Goal: Information Seeking & Learning: Learn about a topic

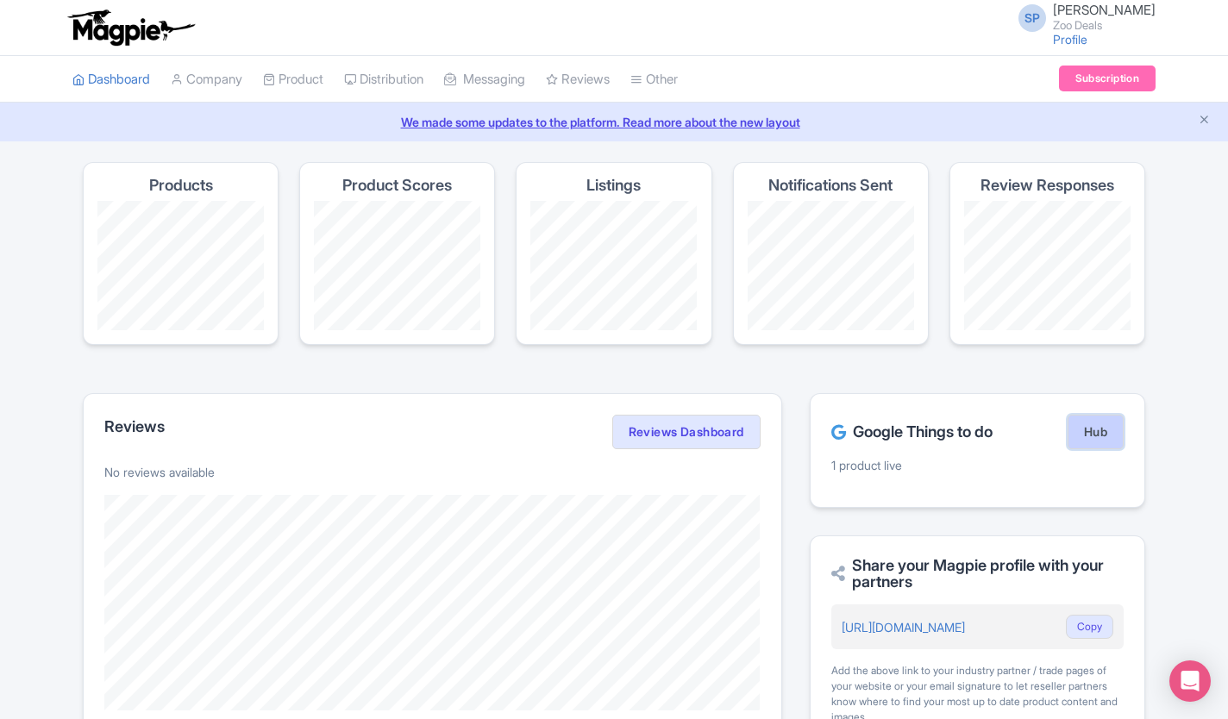
click at [1112, 438] on link "Hub" at bounding box center [1096, 432] width 56 height 34
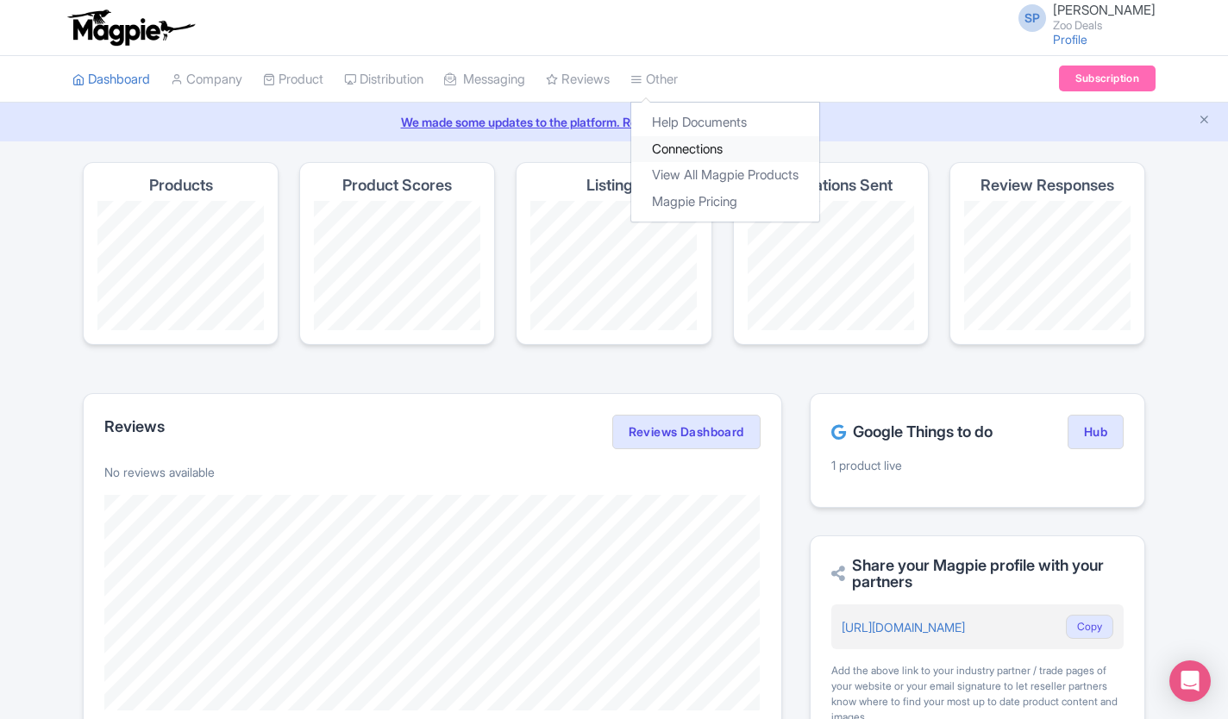
click at [711, 150] on link "Connections" at bounding box center [725, 149] width 188 height 27
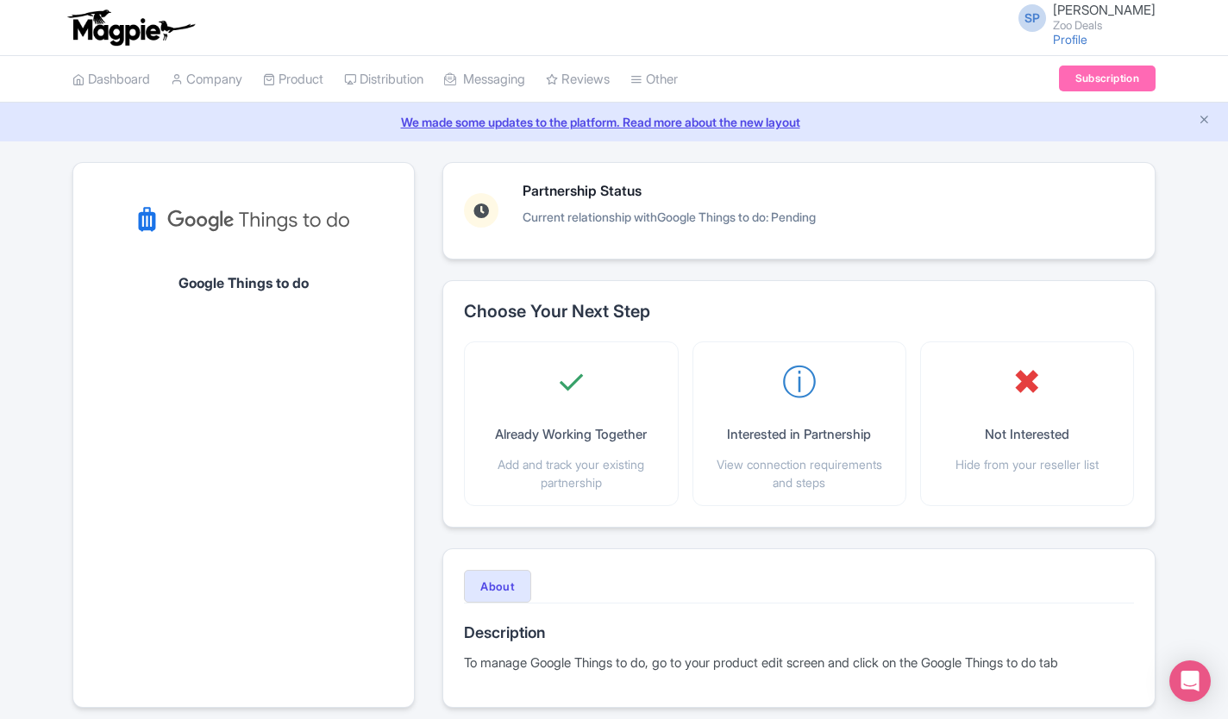
click at [254, 291] on h1 "Google Things to do" at bounding box center [243, 284] width 130 height 16
click at [1084, 215] on div "Partnership Status Current relationship with Google Things to do : Pending" at bounding box center [799, 211] width 670 height 54
click at [1141, 78] on link "Subscription" at bounding box center [1107, 79] width 97 height 26
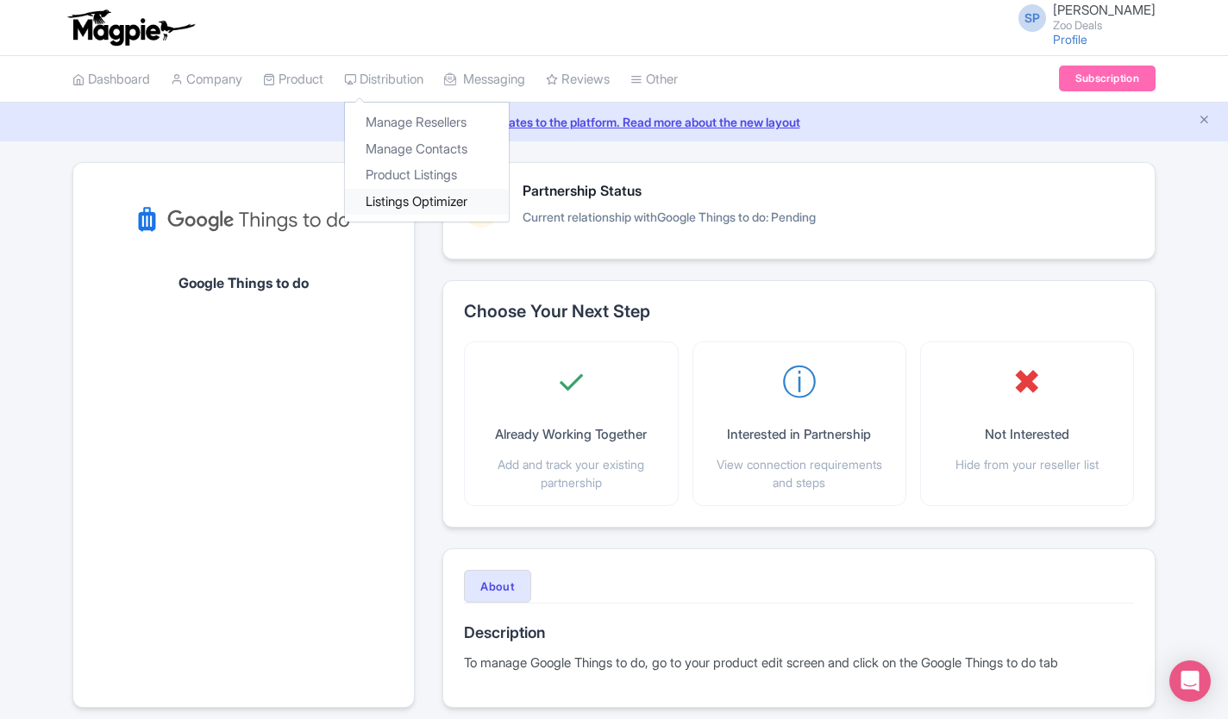
click at [422, 204] on link "Listings Optimizer" at bounding box center [427, 202] width 164 height 27
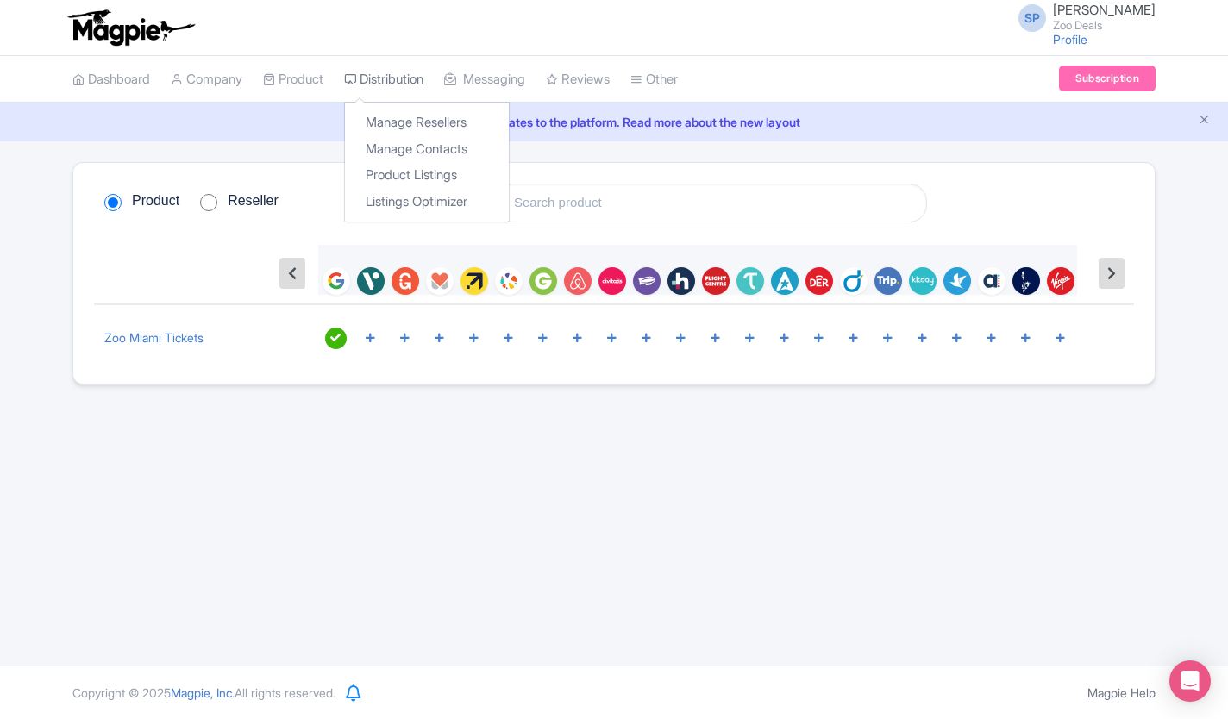
click at [377, 79] on link "Distribution" at bounding box center [383, 79] width 79 height 47
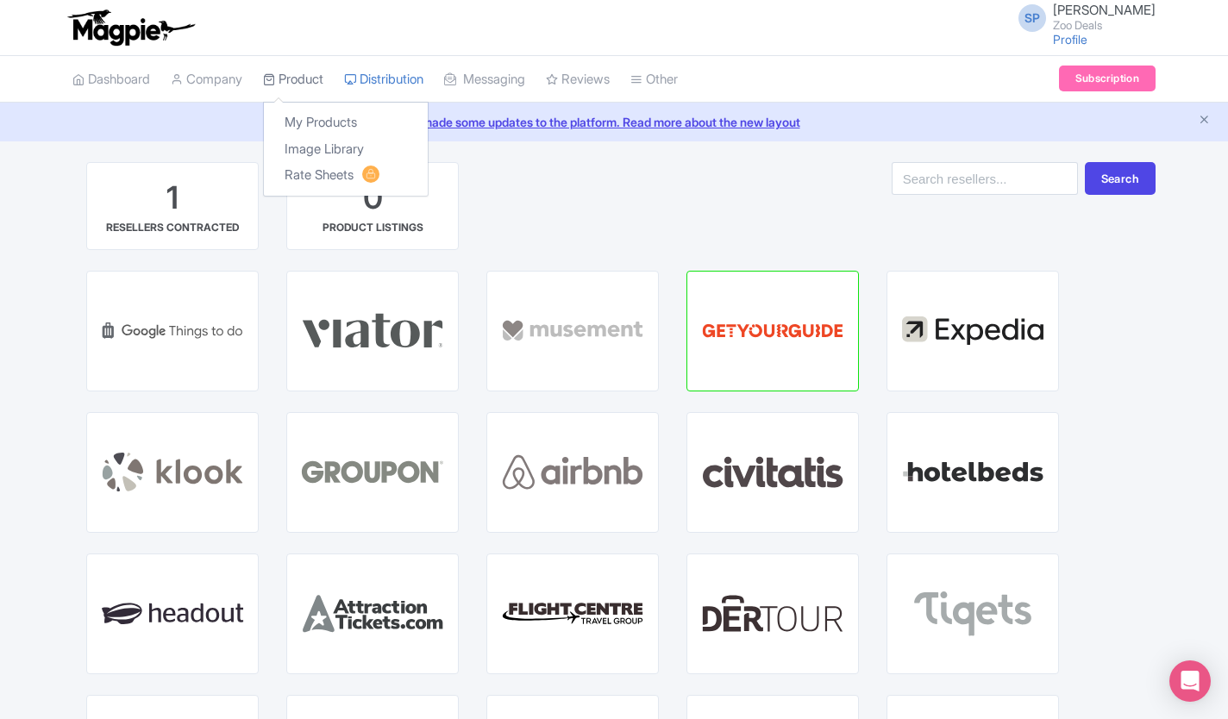
click at [304, 86] on link "Product" at bounding box center [293, 79] width 60 height 47
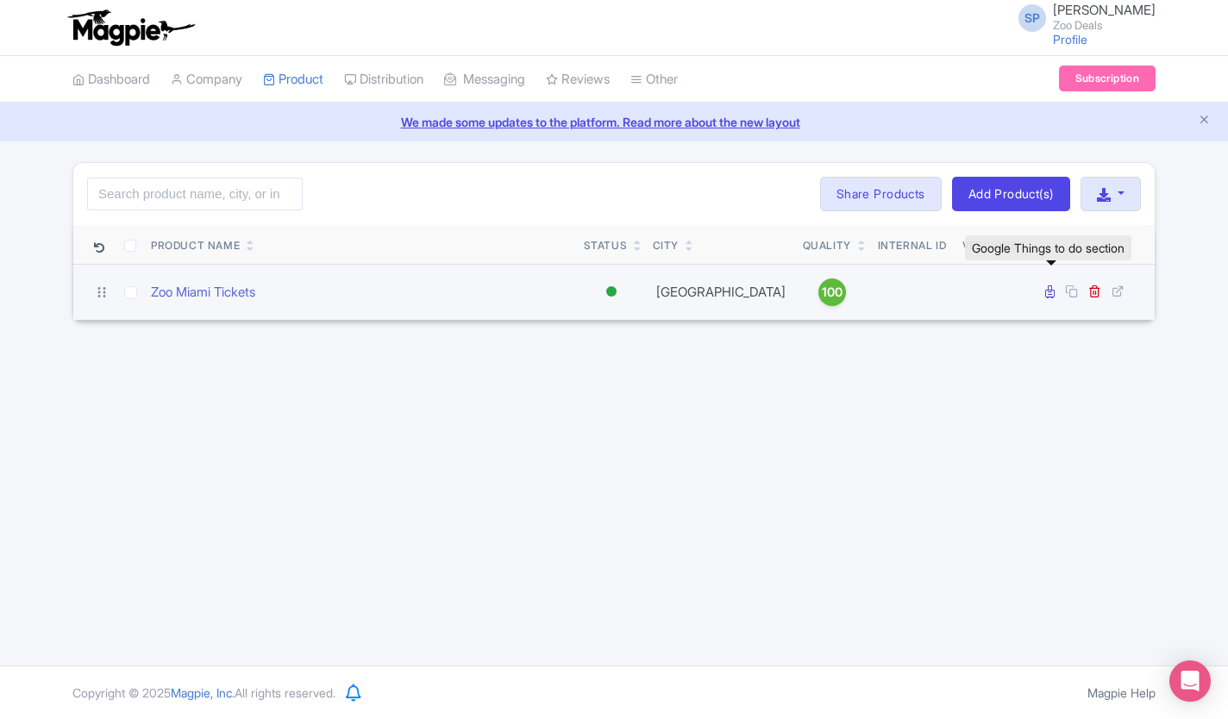
click at [1047, 291] on icon at bounding box center [1049, 291] width 9 height 13
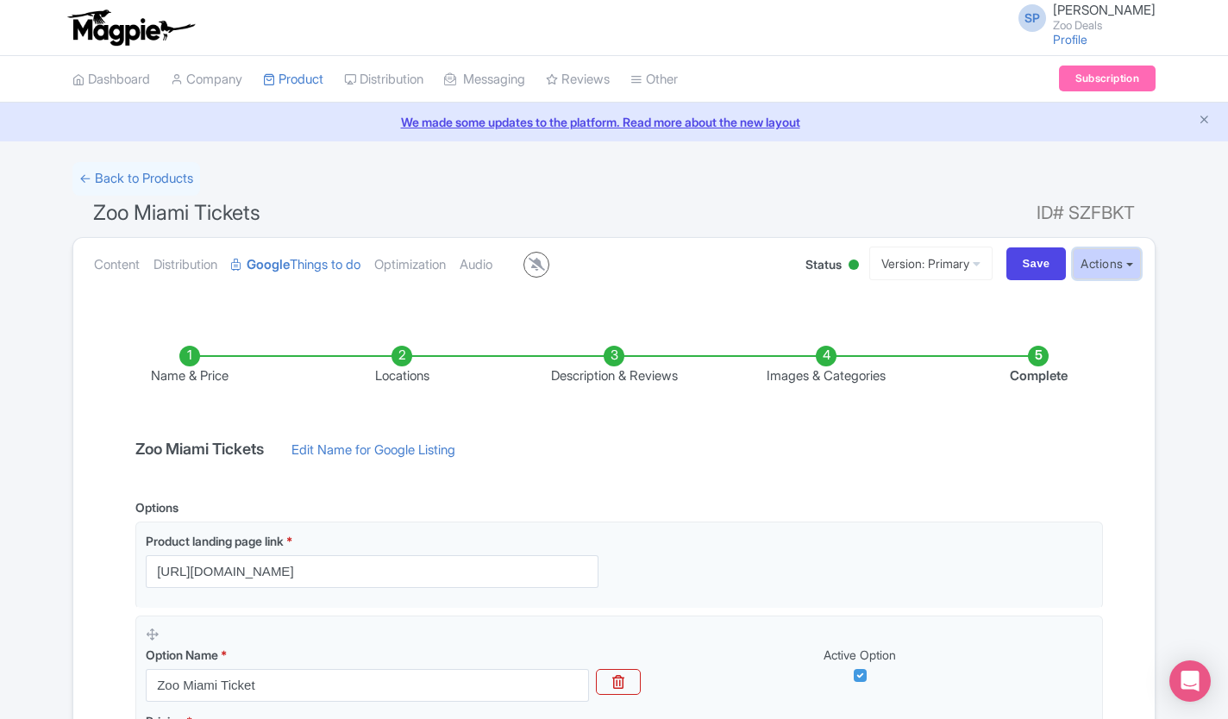
click at [1139, 272] on button "Actions" at bounding box center [1107, 264] width 68 height 32
click at [1184, 375] on div "← Back to Products Zoo Miami Tickets ID# SZFBKT Content Distribution Google Thi…" at bounding box center [614, 648] width 1228 height 972
click at [1125, 263] on button "Actions" at bounding box center [1107, 264] width 68 height 32
click at [1190, 350] on div "← Back to Products Zoo Miami Tickets ID# SZFBKT Content Distribution Google Thi…" at bounding box center [614, 648] width 1228 height 972
click at [623, 126] on link "We made some updates to the platform. Read more about the new layout" at bounding box center [613, 122] width 1207 height 18
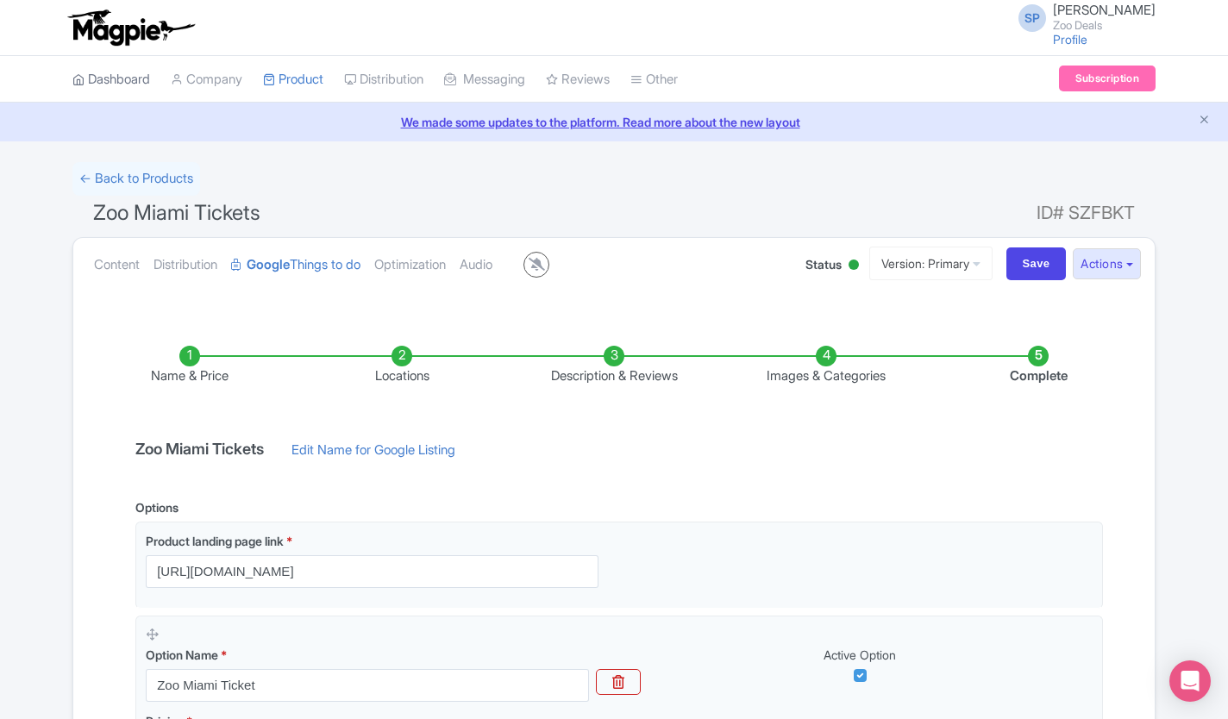
click at [127, 77] on link "Dashboard" at bounding box center [111, 79] width 78 height 47
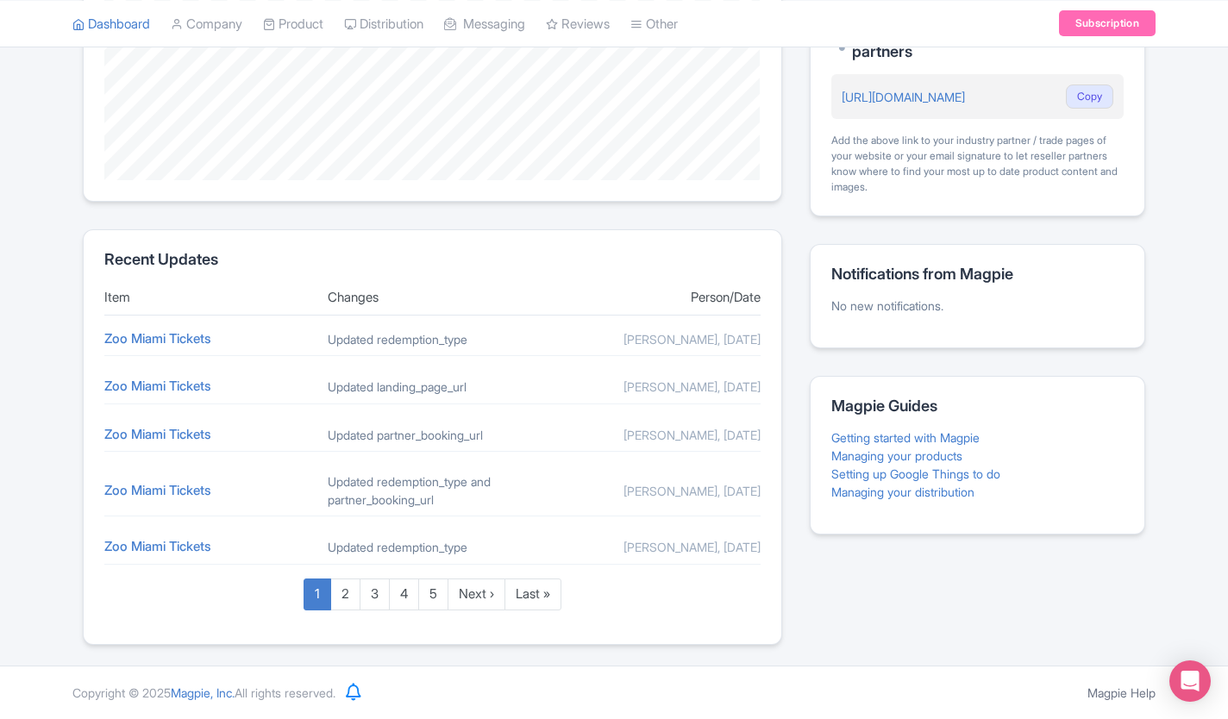
scroll to position [551, 0]
click at [1000, 466] on link "Setting up Google Things to do" at bounding box center [915, 473] width 169 height 15
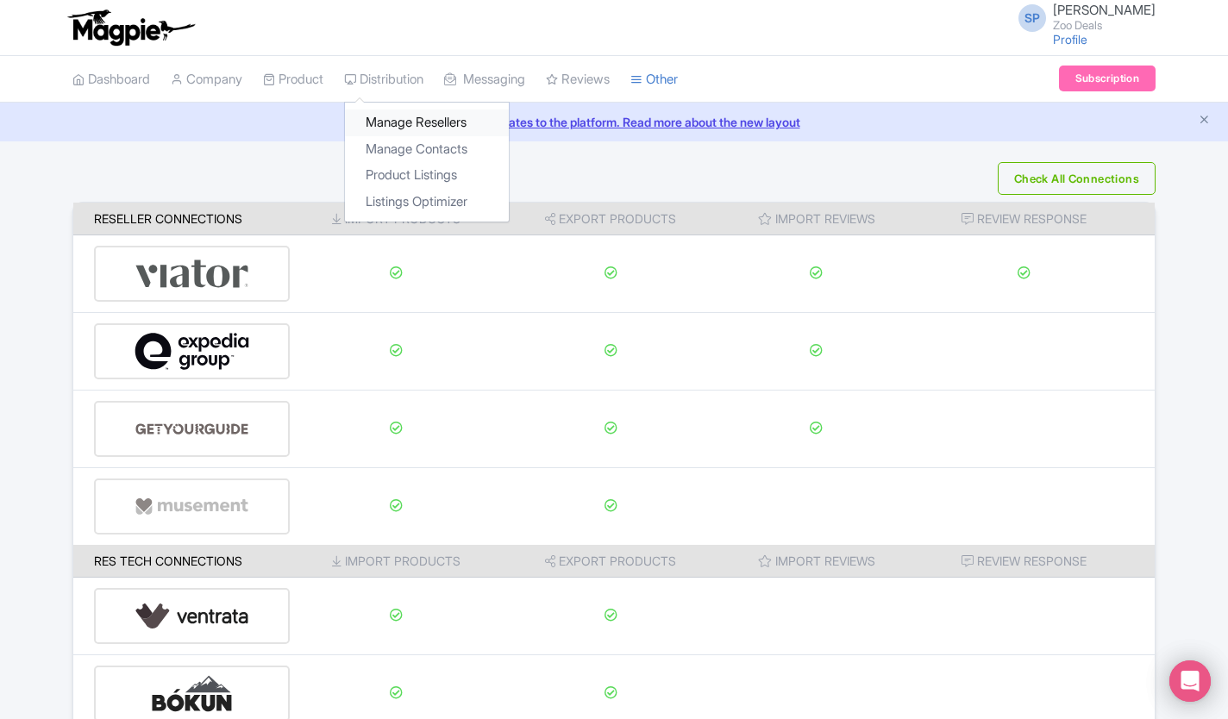
click at [421, 126] on link "Manage Resellers" at bounding box center [427, 123] width 164 height 27
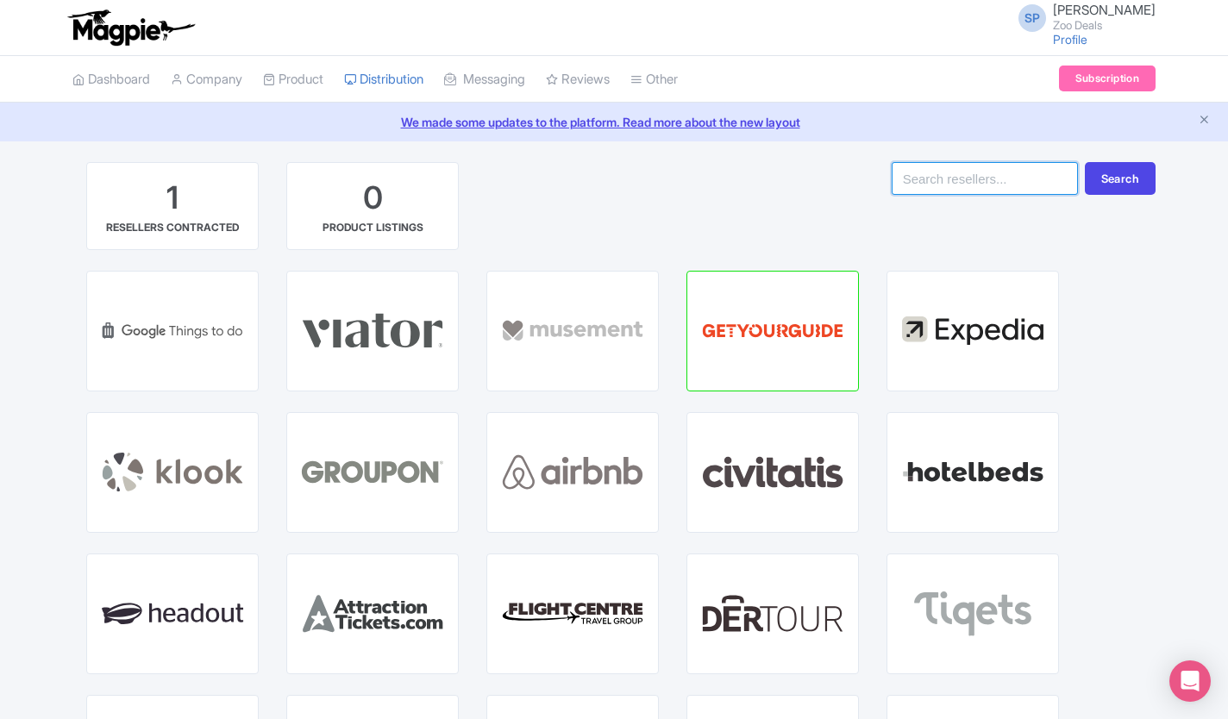
click at [973, 174] on input "search" at bounding box center [985, 178] width 186 height 33
type input "san d"
click at [1116, 192] on button "Search" at bounding box center [1120, 178] width 71 height 33
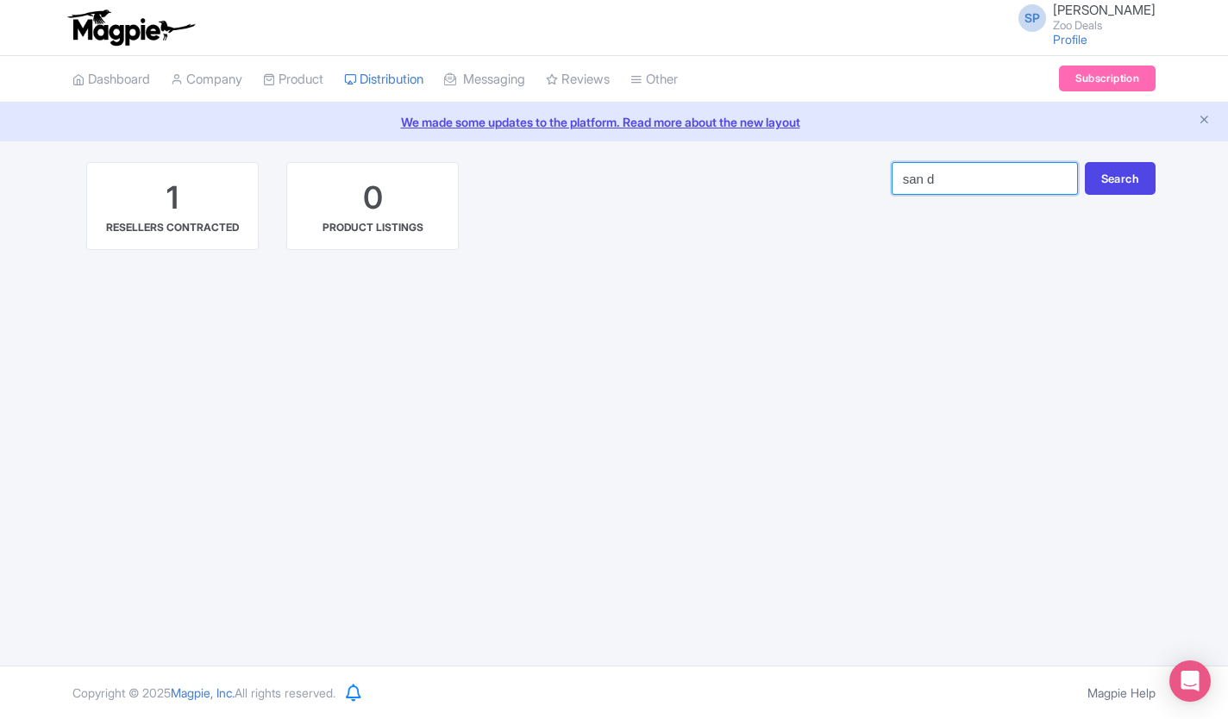
click at [1010, 183] on input "san d" at bounding box center [985, 178] width 186 height 33
type input "s"
type input "zoo"
click at [1125, 176] on button "Search" at bounding box center [1120, 178] width 71 height 33
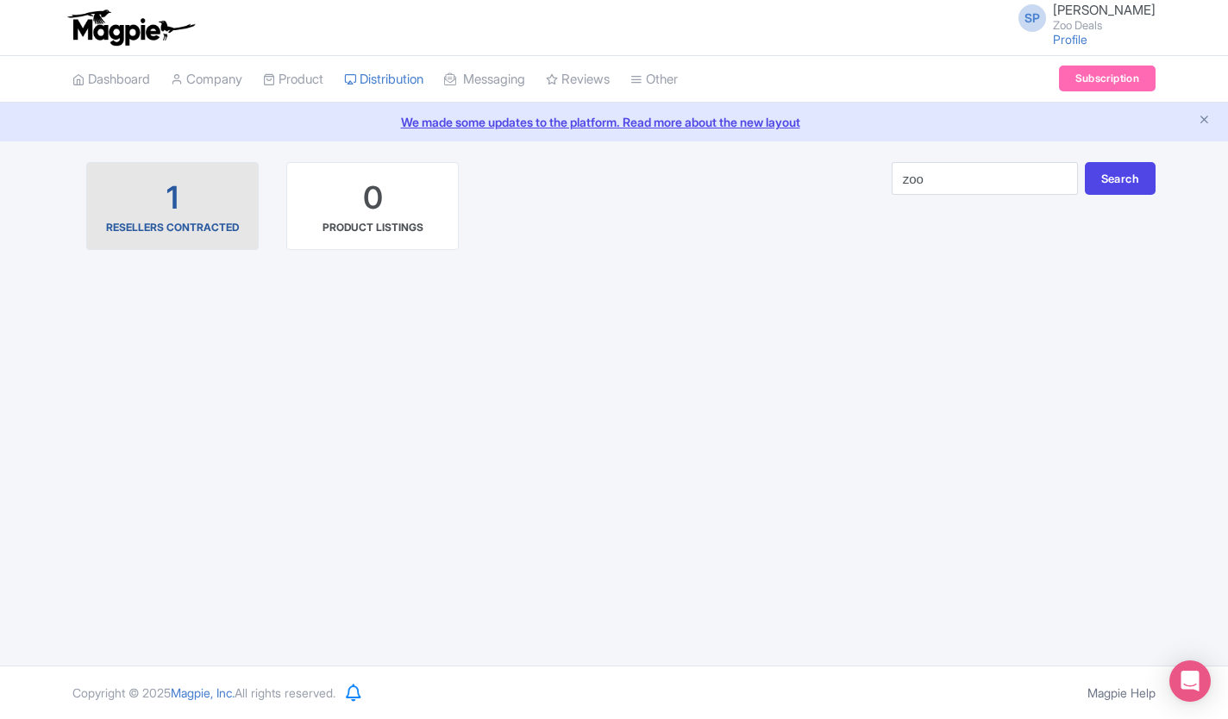
click at [185, 185] on div "1 RESELLERS CONTRACTED" at bounding box center [172, 206] width 143 height 59
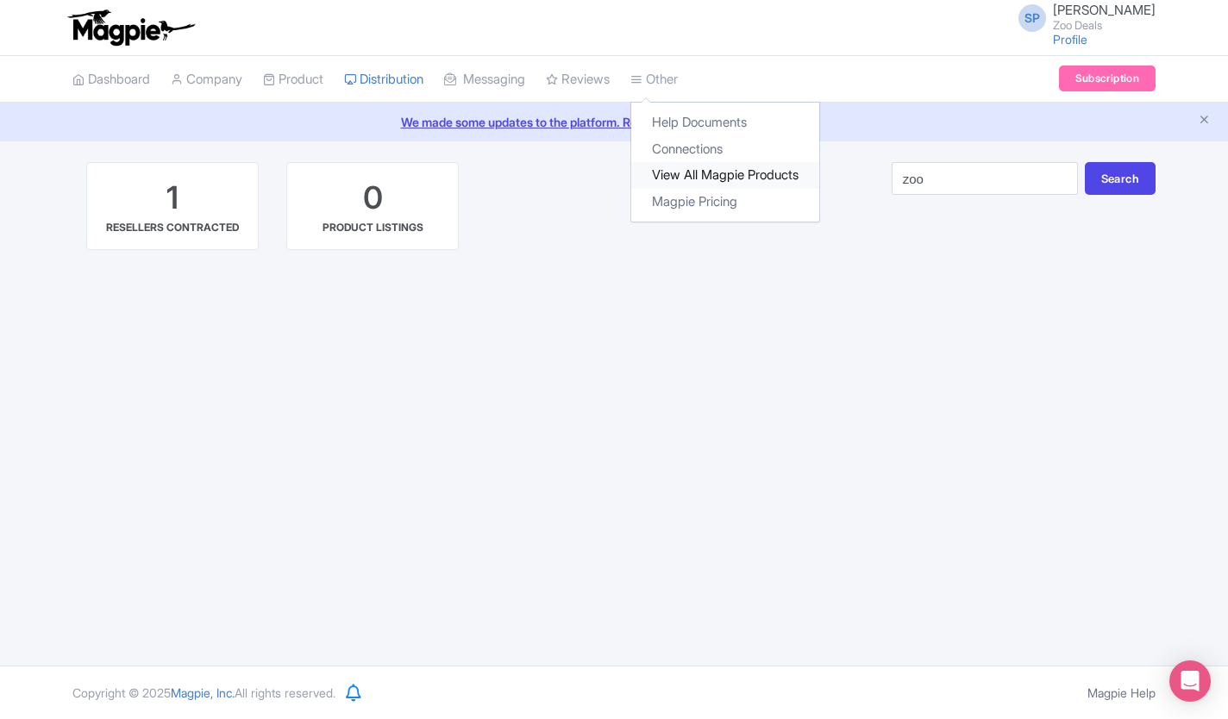
click at [719, 170] on link "View All Magpie Products" at bounding box center [725, 175] width 188 height 27
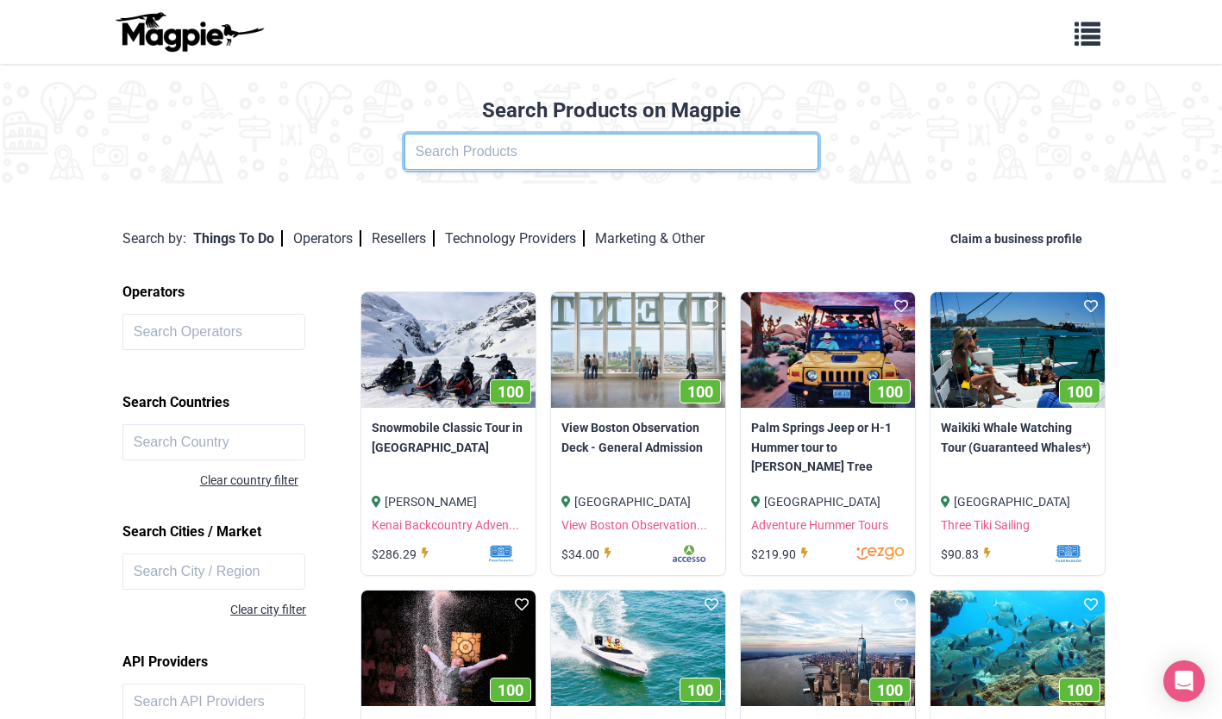
click at [584, 161] on input "text" at bounding box center [611, 152] width 414 height 36
click button at bounding box center [0, 0] width 0 height 0
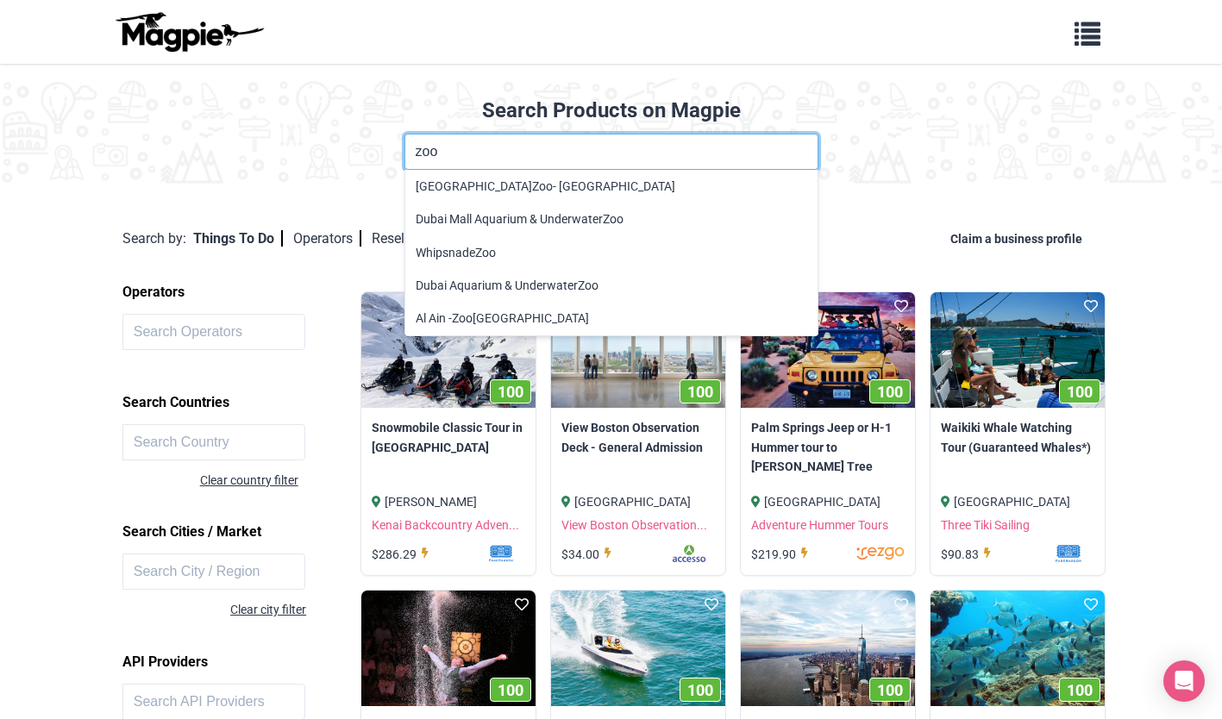
click at [415, 153] on input "zoo" at bounding box center [611, 152] width 414 height 36
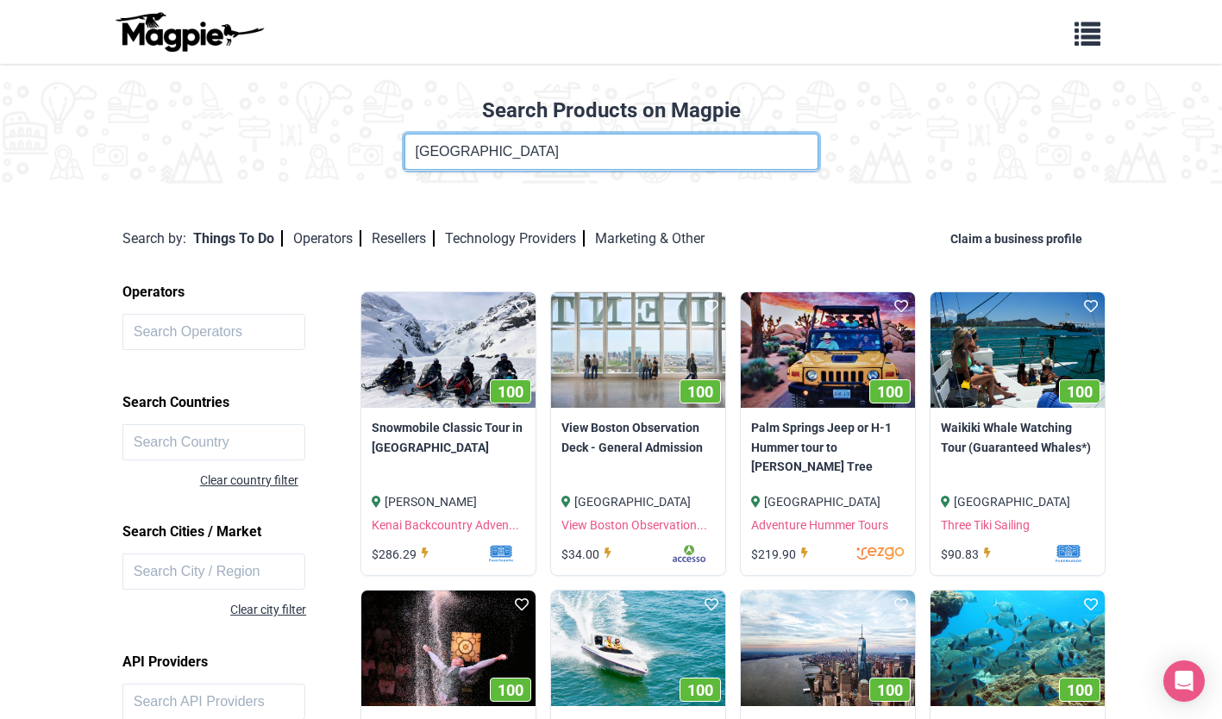
click at [538, 154] on input "san zoo" at bounding box center [611, 152] width 414 height 36
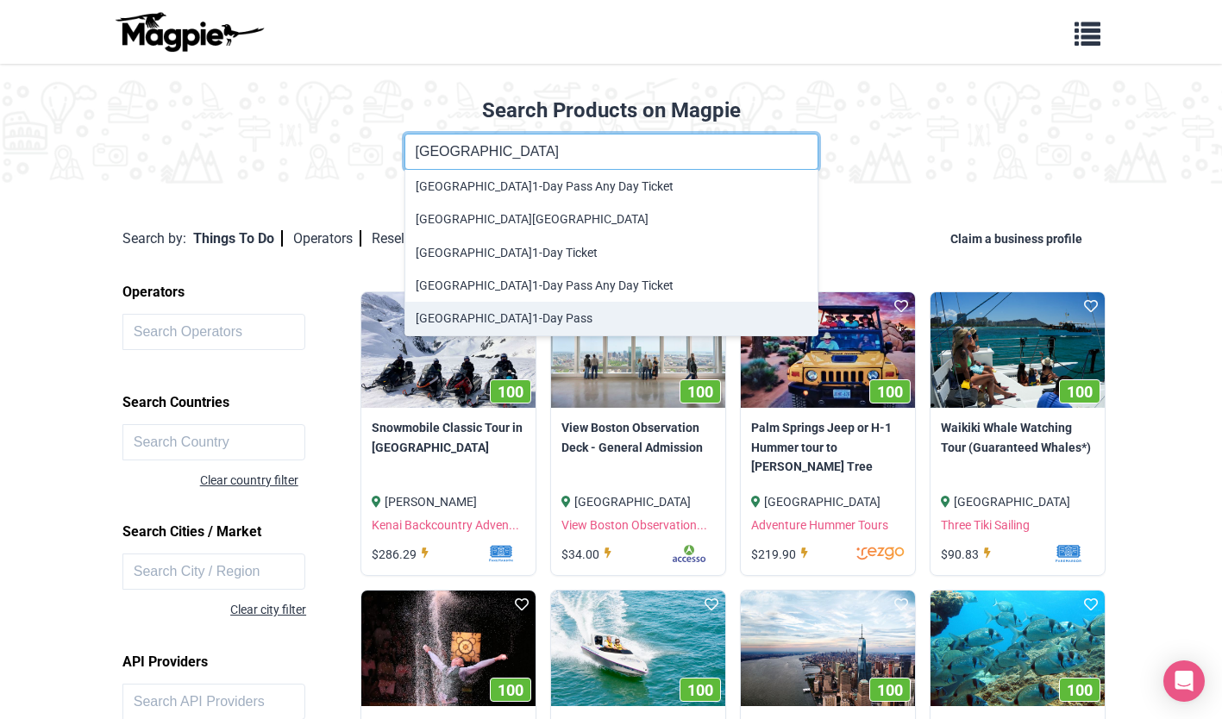
type input "San Diego Zoo 1-Day Pass"
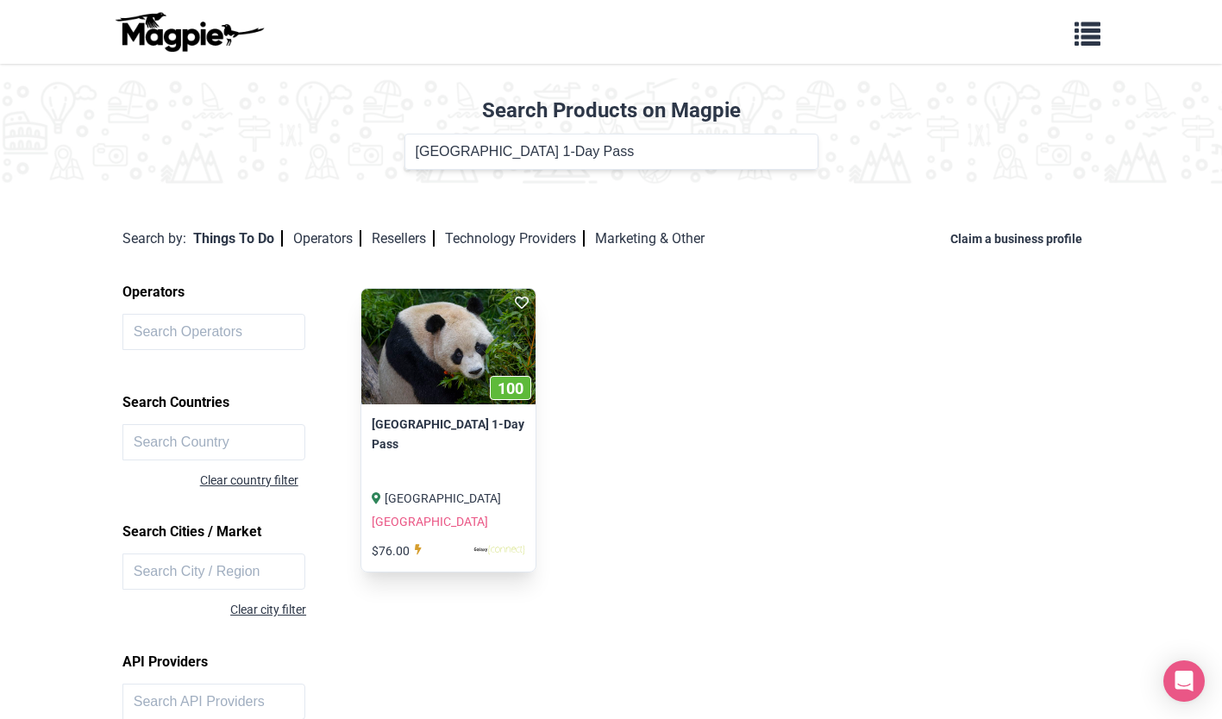
click at [415, 328] on img at bounding box center [448, 347] width 174 height 116
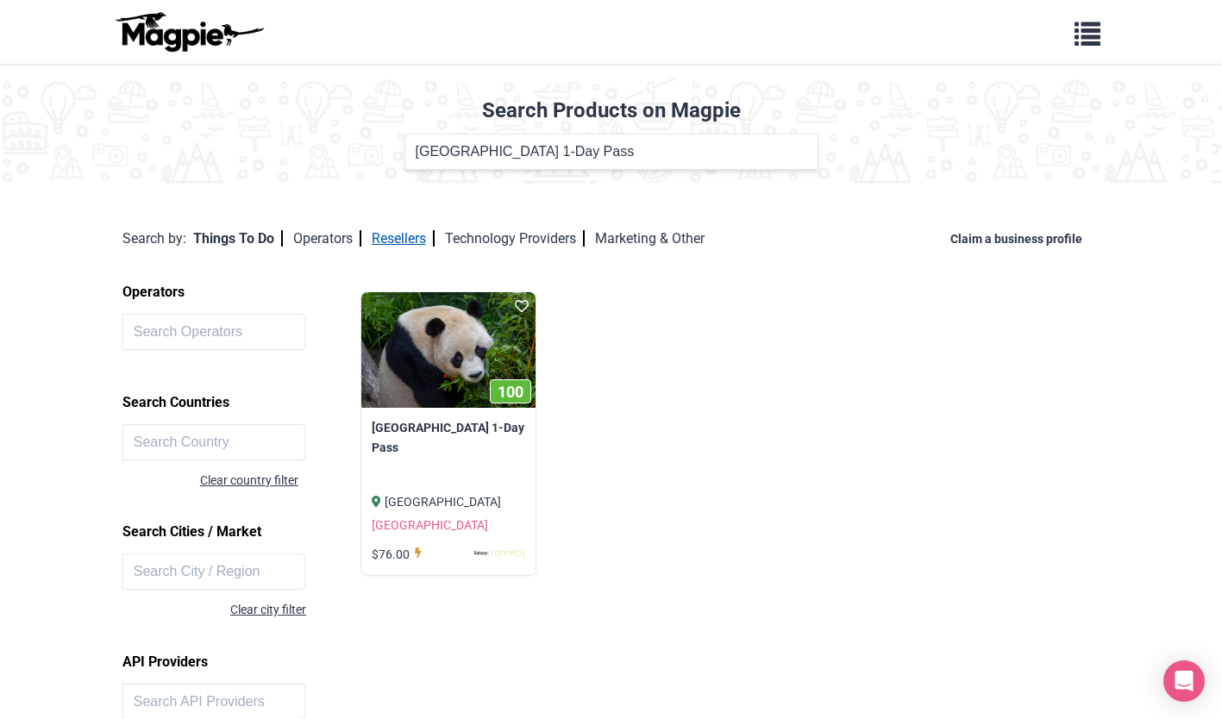
click at [411, 239] on link "Resellers" at bounding box center [403, 238] width 63 height 16
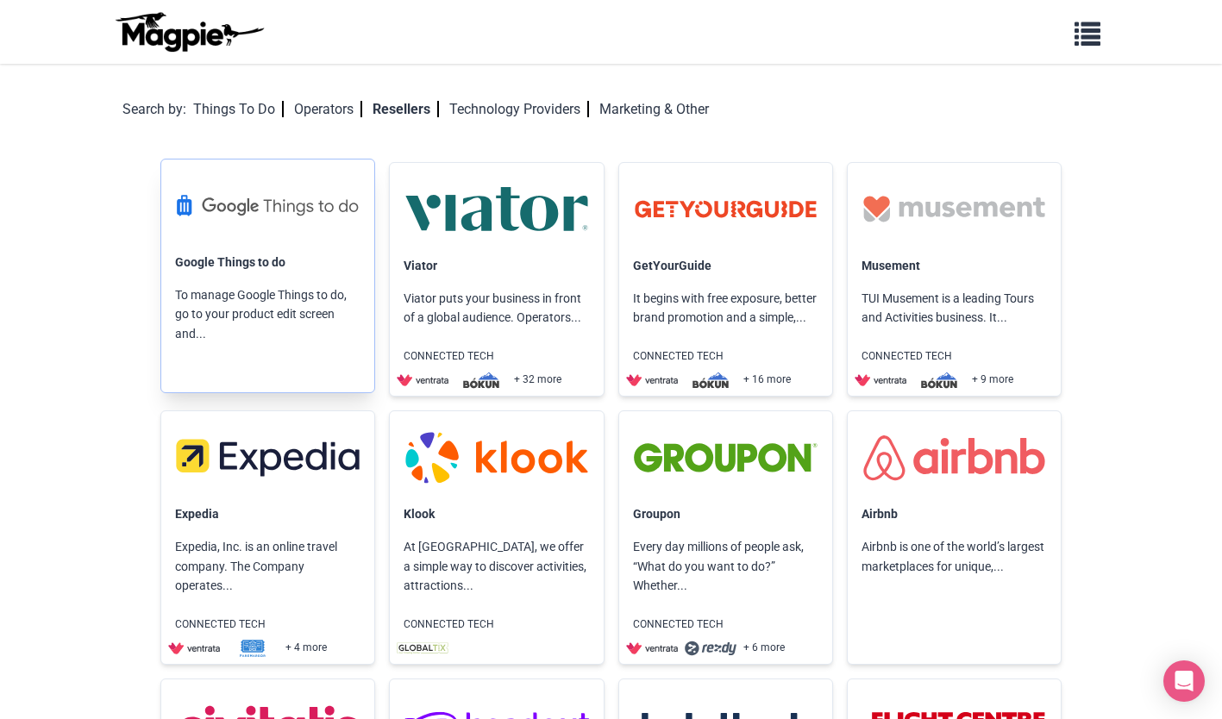
click at [238, 242] on link at bounding box center [267, 206] width 213 height 93
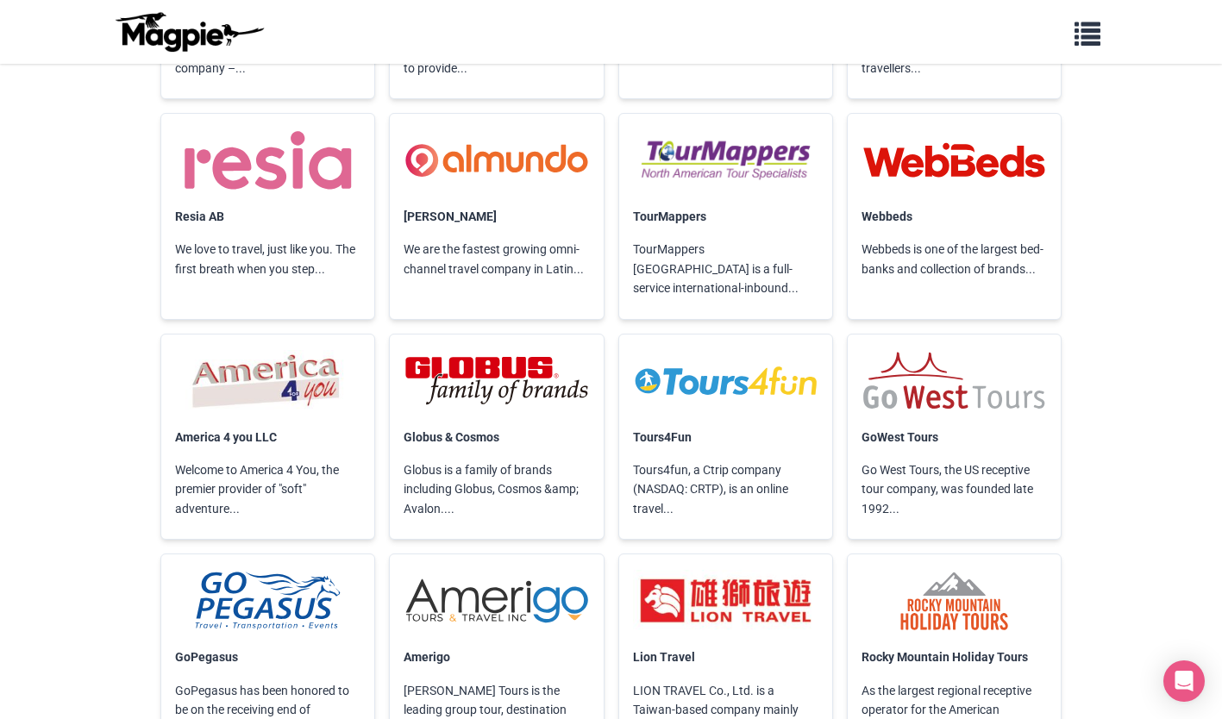
scroll to position [5576, 0]
click at [1096, 43] on span "button" at bounding box center [1087, 30] width 26 height 26
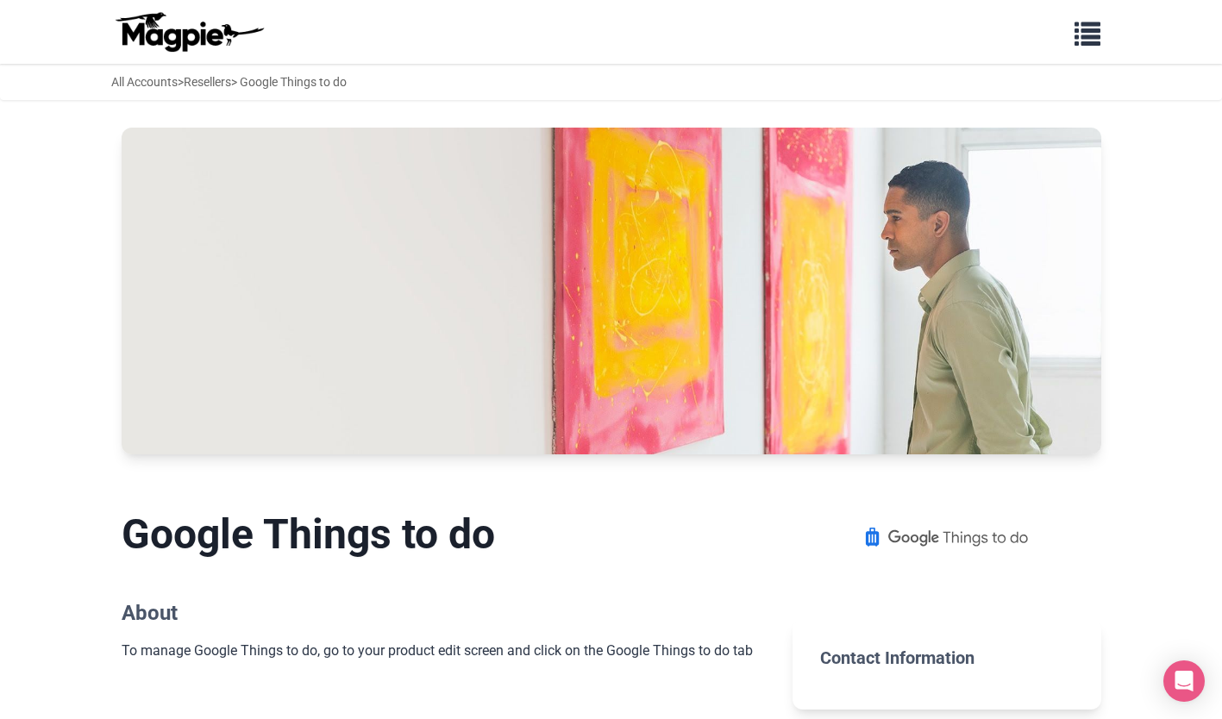
scroll to position [213, 0]
